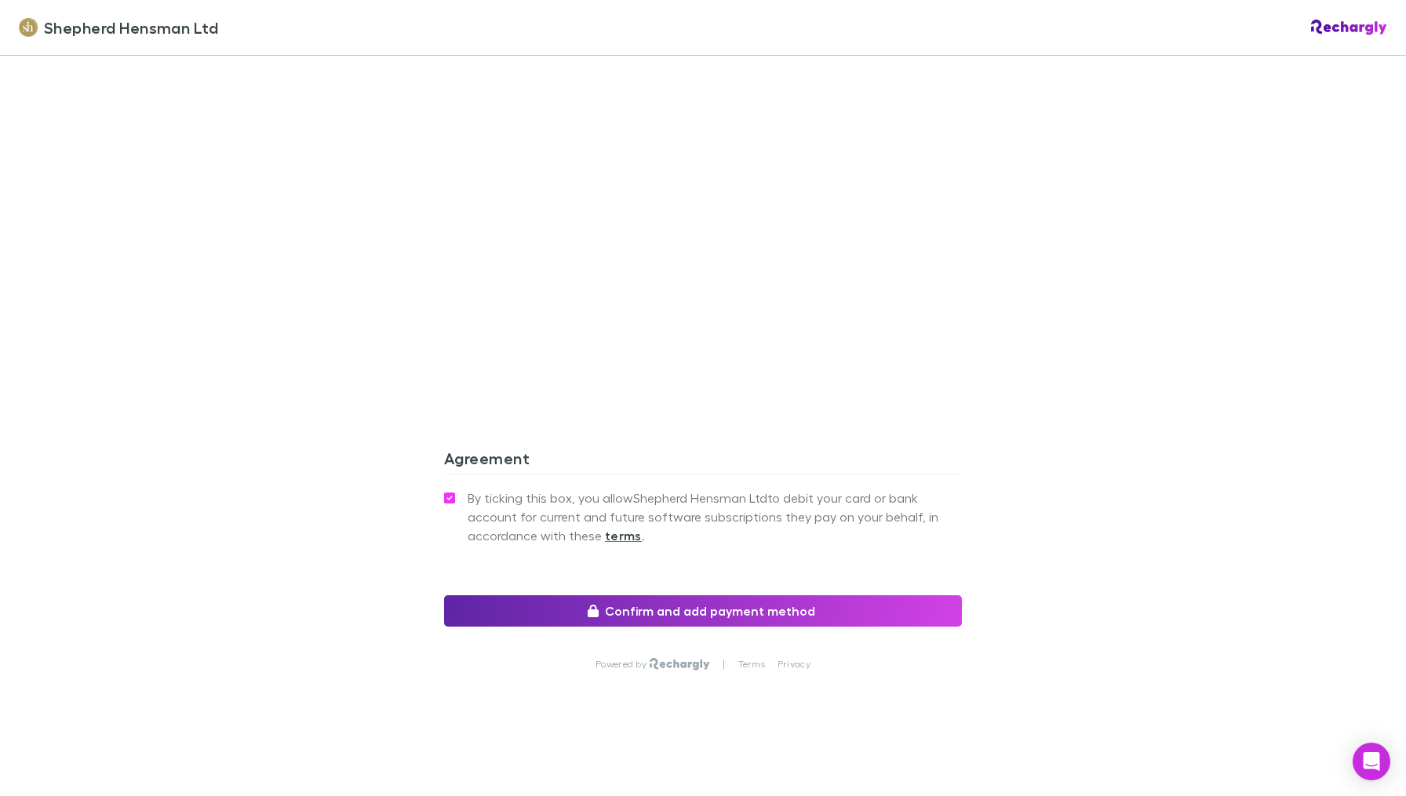
scroll to position [1247, 0]
click at [740, 609] on button "Confirm and add payment method" at bounding box center [703, 611] width 518 height 31
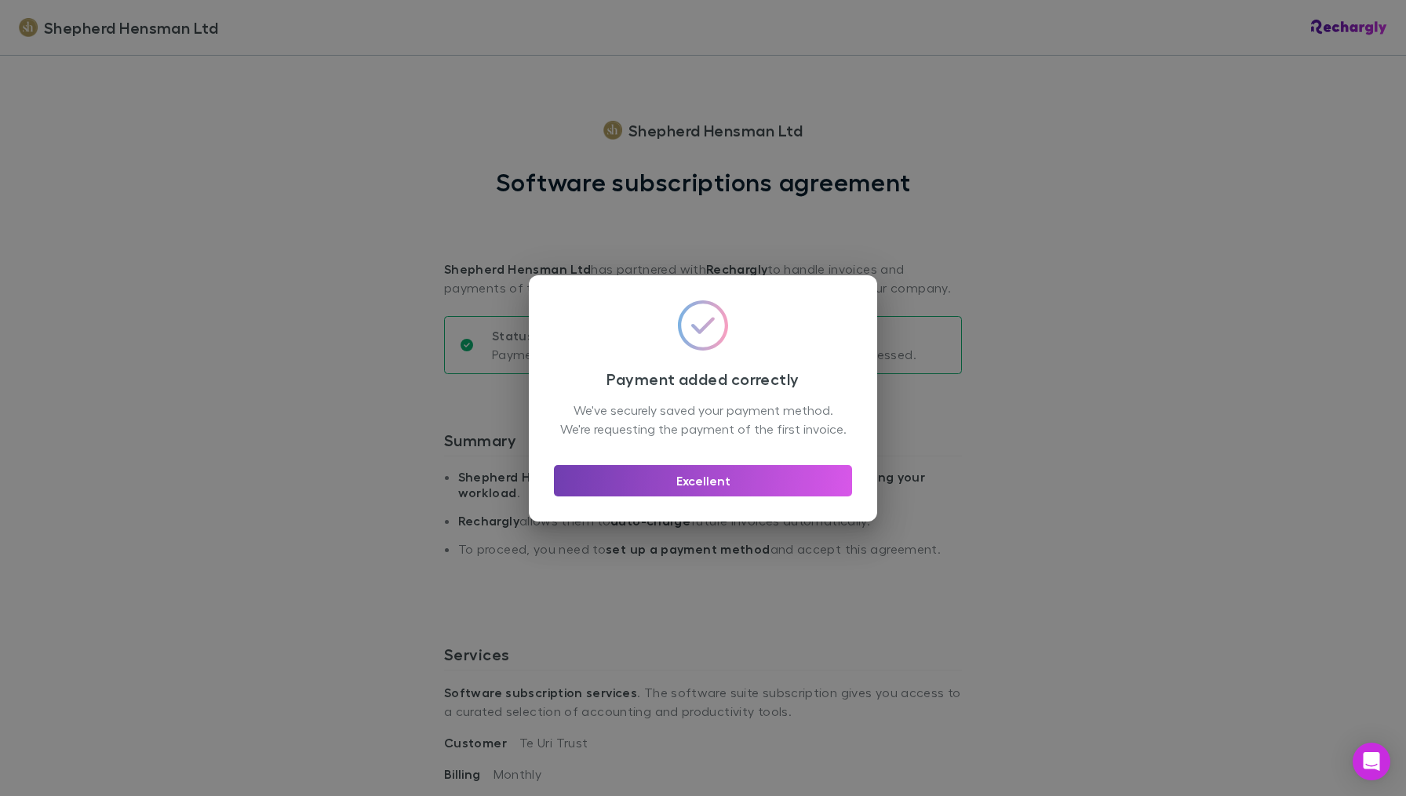
click at [715, 496] on button "Excellent" at bounding box center [703, 480] width 298 height 31
